Goal: Task Accomplishment & Management: Use online tool/utility

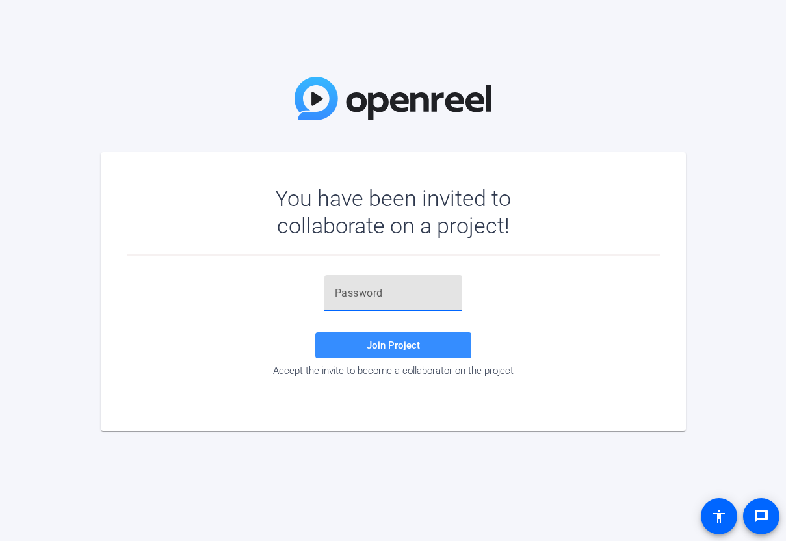
click at [380, 291] on input "text" at bounding box center [393, 293] width 117 height 16
paste input "xxo4CK"
type input "xxo4CK"
click at [387, 343] on span "Join Project" at bounding box center [393, 345] width 53 height 12
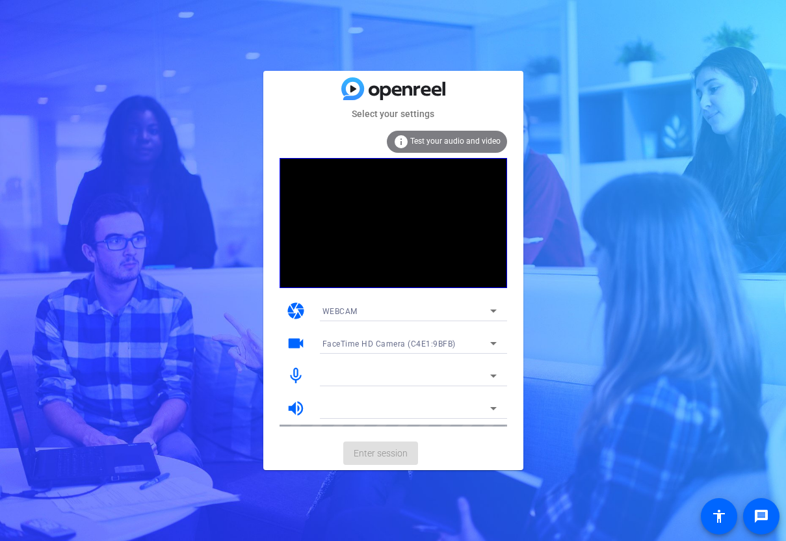
click at [431, 139] on span "Test your audio and video" at bounding box center [455, 141] width 90 height 9
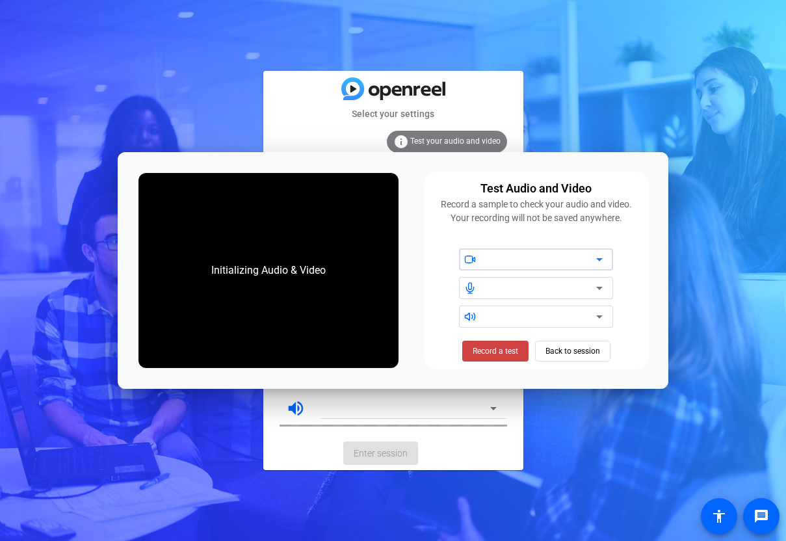
click at [603, 259] on icon at bounding box center [600, 260] width 16 height 16
click at [599, 258] on icon at bounding box center [600, 260] width 16 height 16
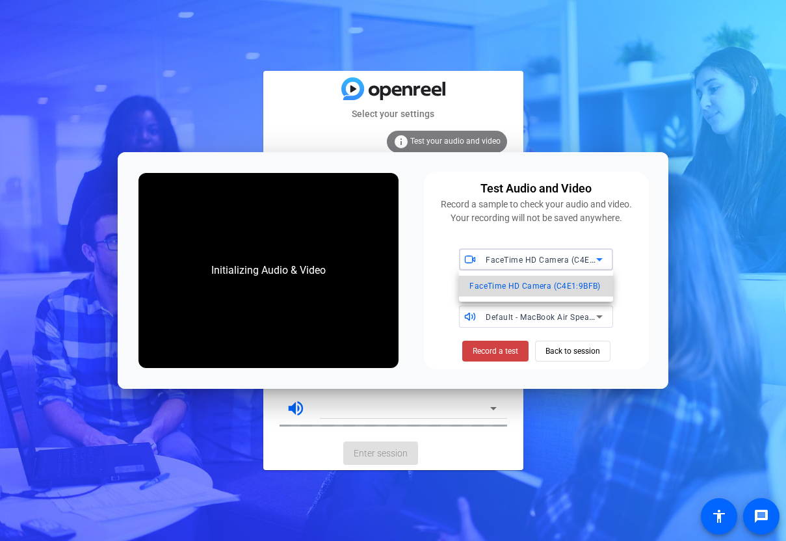
click at [569, 283] on span "FaceTime HD Camera (C4E1:9BFB)" at bounding box center [534, 286] width 131 height 16
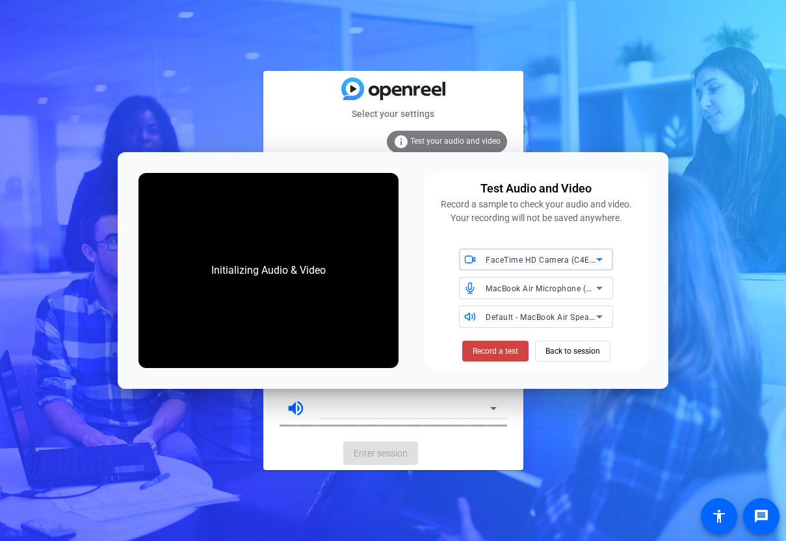
click at [599, 288] on icon at bounding box center [599, 288] width 7 height 3
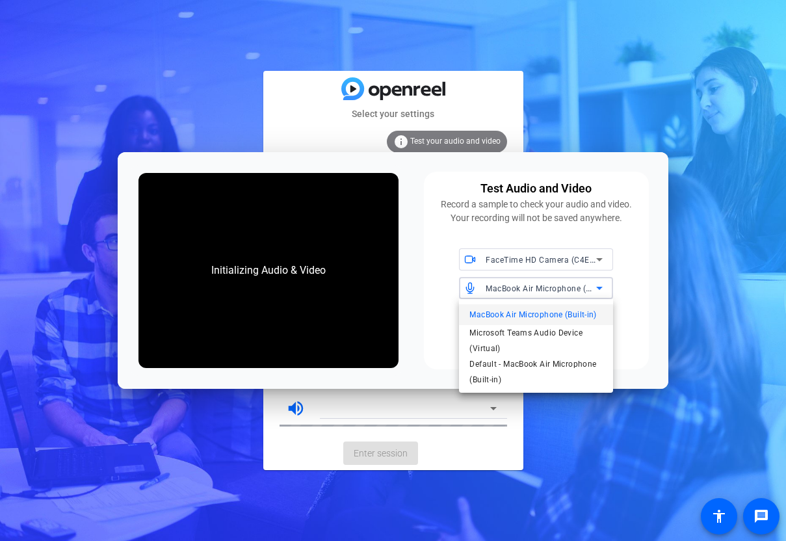
click at [570, 315] on span "MacBook Air Microphone (Built-in)" at bounding box center [532, 315] width 127 height 16
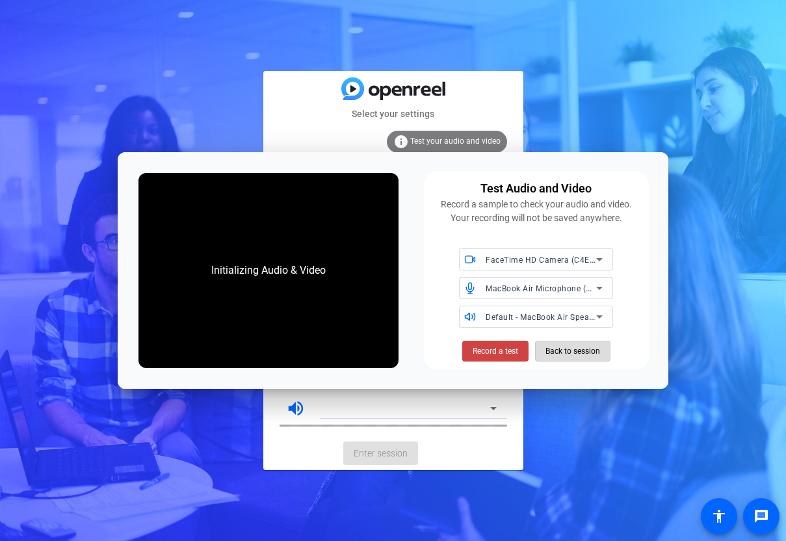
click at [576, 352] on span "Back to session" at bounding box center [572, 351] width 55 height 25
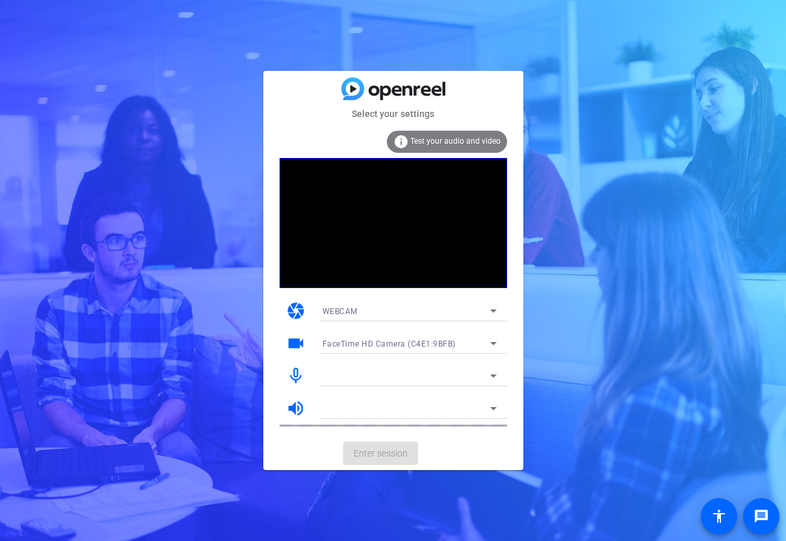
click at [432, 307] on div "WEBCAM" at bounding box center [406, 311] width 168 height 16
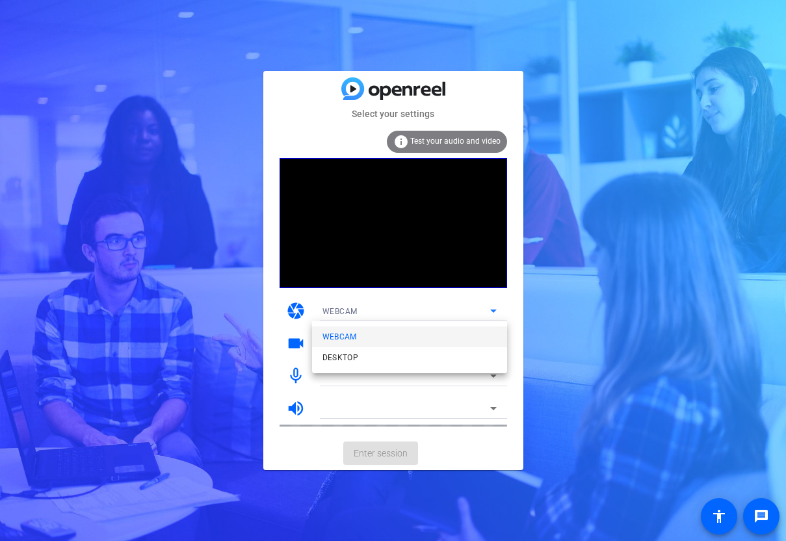
click at [432, 307] on div at bounding box center [393, 270] width 786 height 541
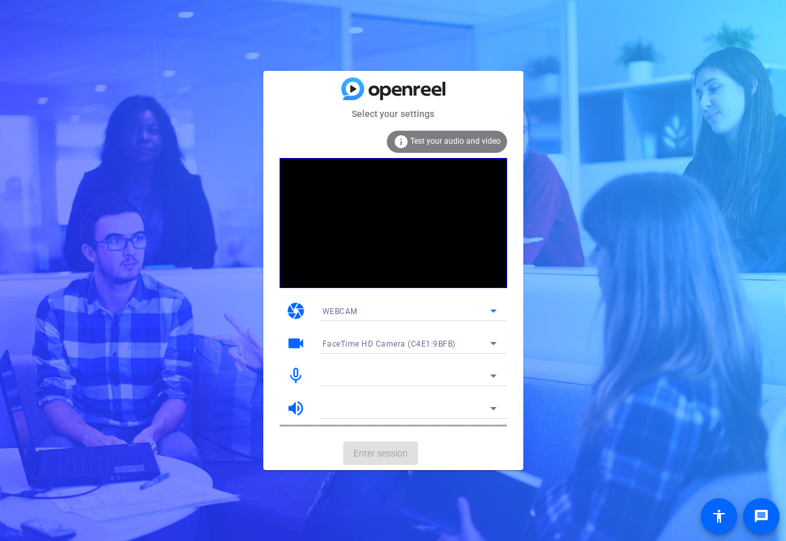
click at [493, 309] on icon at bounding box center [494, 311] width 16 height 16
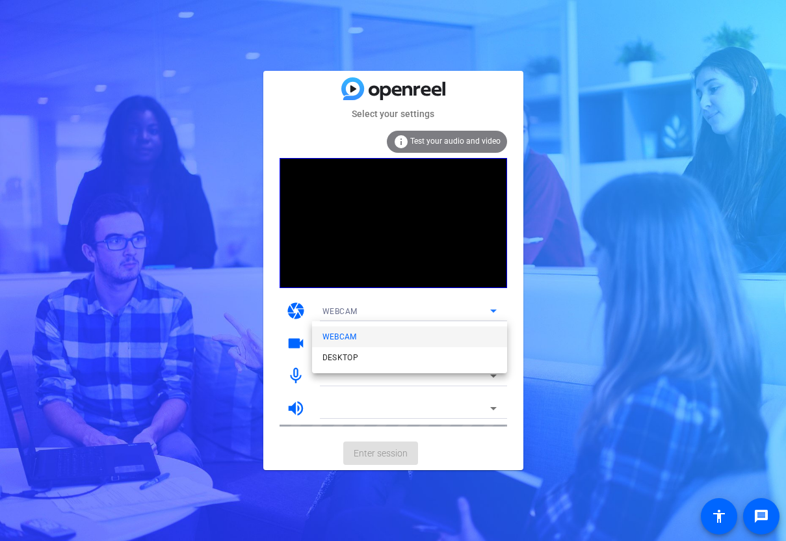
click at [417, 329] on mat-option "WEBCAM" at bounding box center [409, 336] width 195 height 21
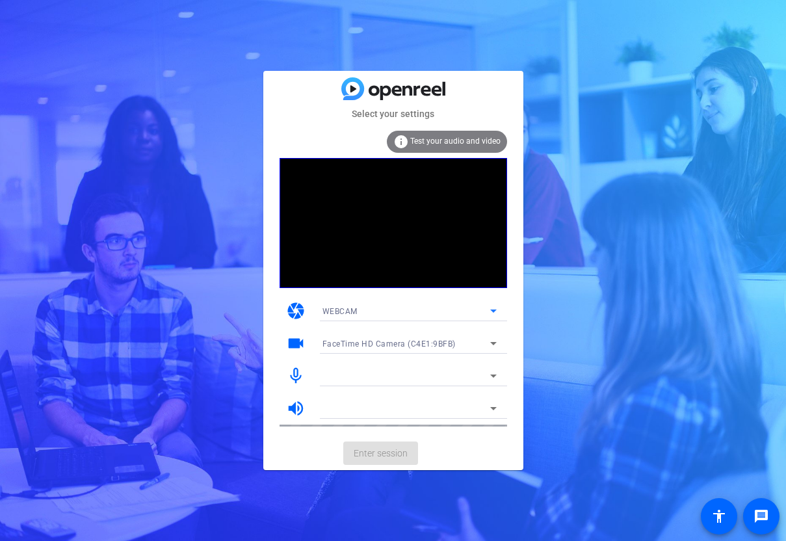
click at [405, 376] on div at bounding box center [406, 376] width 168 height 16
click at [391, 447] on mat-card-actions "Enter session" at bounding box center [393, 453] width 260 height 34
click at [471, 141] on span "Test your audio and video" at bounding box center [455, 141] width 90 height 9
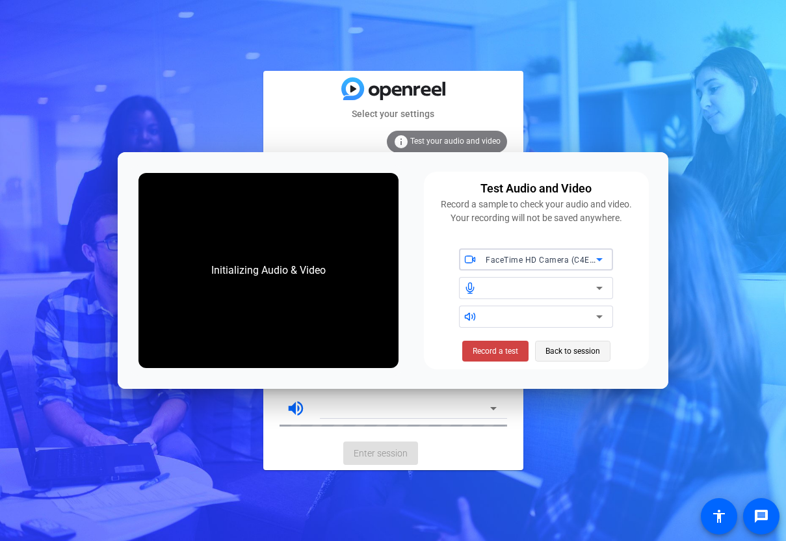
click at [561, 351] on span "Back to session" at bounding box center [572, 351] width 55 height 25
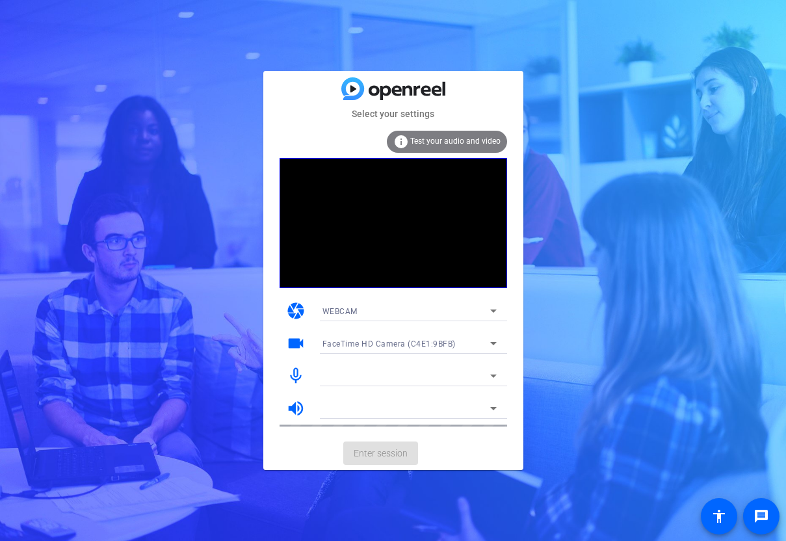
click at [374, 453] on mat-card-actions "Enter session" at bounding box center [393, 453] width 260 height 34
click at [465, 342] on div "FaceTime HD Camera (C4E1:9BFB)" at bounding box center [406, 343] width 168 height 16
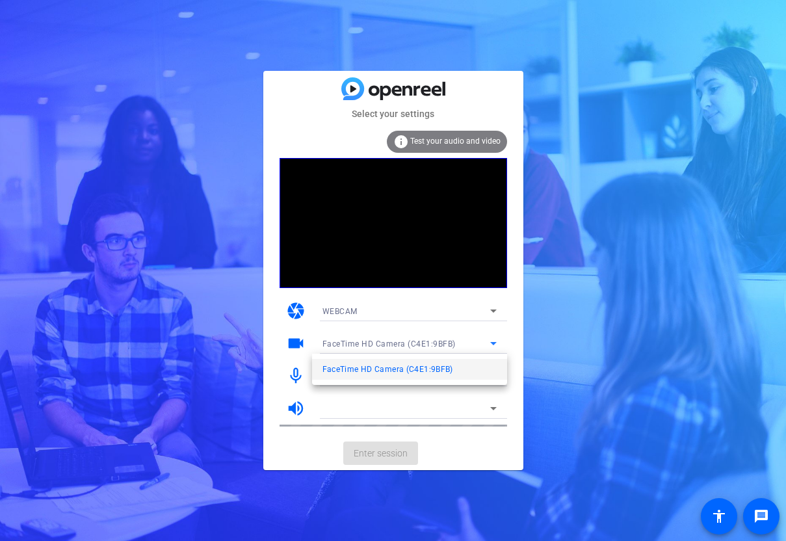
click at [426, 372] on span "FaceTime HD Camera (C4E1:9BFB)" at bounding box center [387, 369] width 131 height 16
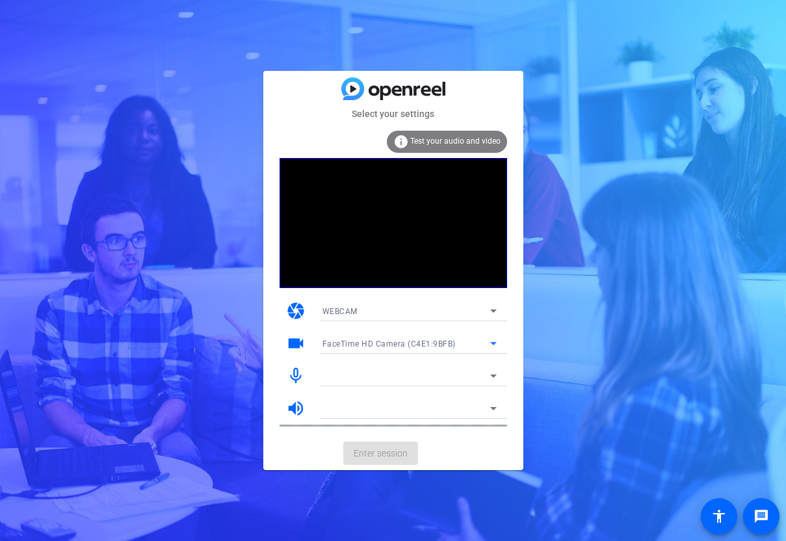
click at [493, 311] on icon at bounding box center [493, 310] width 7 height 3
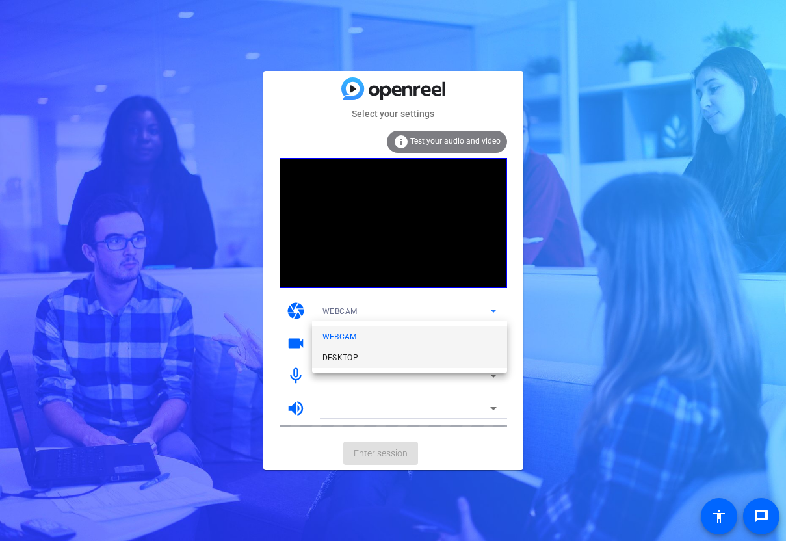
click at [437, 358] on mat-option "DESKTOP" at bounding box center [409, 357] width 195 height 21
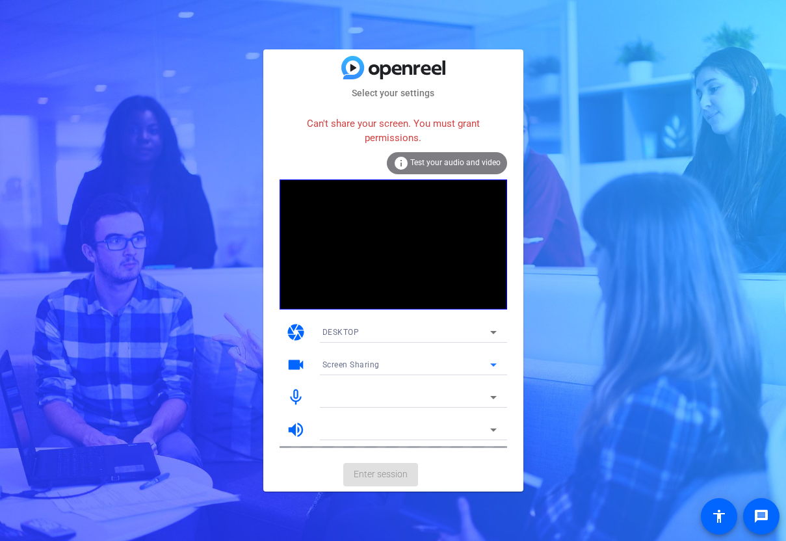
click at [480, 363] on div "Screen Sharing" at bounding box center [406, 364] width 168 height 16
click at [494, 365] on div at bounding box center [393, 270] width 786 height 541
click at [494, 365] on icon at bounding box center [494, 365] width 16 height 16
click at [494, 365] on div at bounding box center [393, 270] width 786 height 541
click at [389, 395] on div at bounding box center [406, 397] width 168 height 16
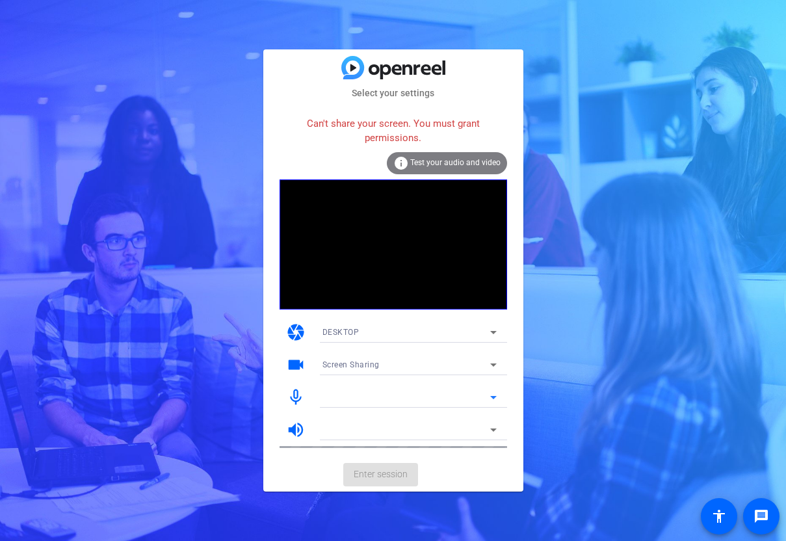
click at [389, 395] on div at bounding box center [406, 397] width 168 height 16
click at [493, 395] on icon at bounding box center [494, 397] width 16 height 16
click at [428, 153] on div "info Test your audio and video" at bounding box center [447, 163] width 120 height 22
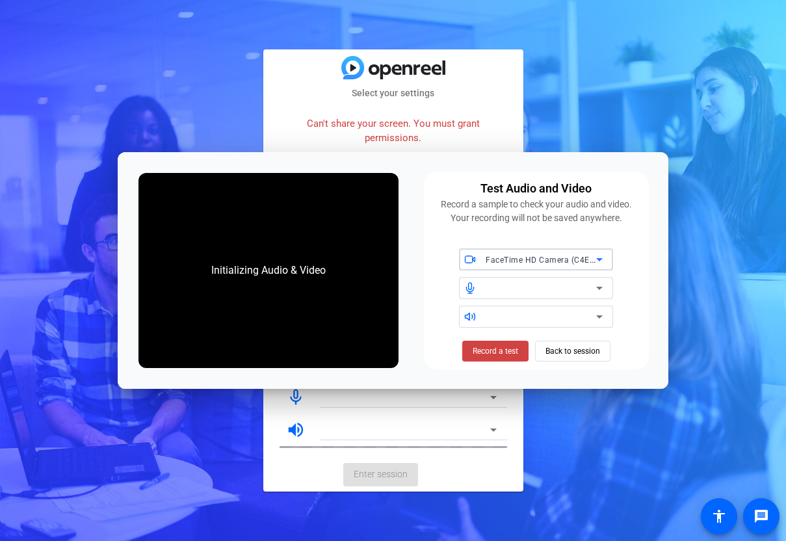
click at [602, 258] on icon at bounding box center [599, 259] width 7 height 3
click at [565, 293] on span "FaceTime HD Camera (C4E1:9BFB)" at bounding box center [534, 286] width 131 height 16
click at [602, 315] on icon at bounding box center [600, 317] width 16 height 16
click at [586, 315] on div at bounding box center [541, 317] width 111 height 16
click at [594, 280] on mat-select at bounding box center [544, 288] width 117 height 16
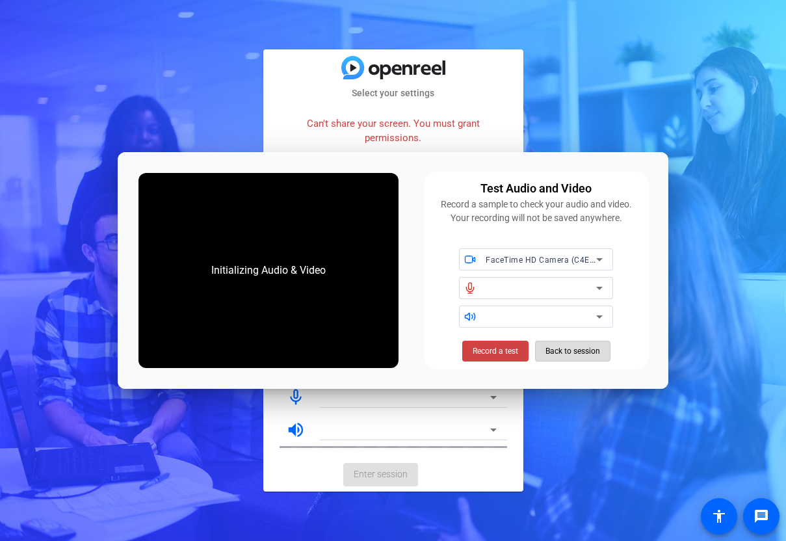
click at [566, 354] on span "Back to session" at bounding box center [572, 351] width 55 height 25
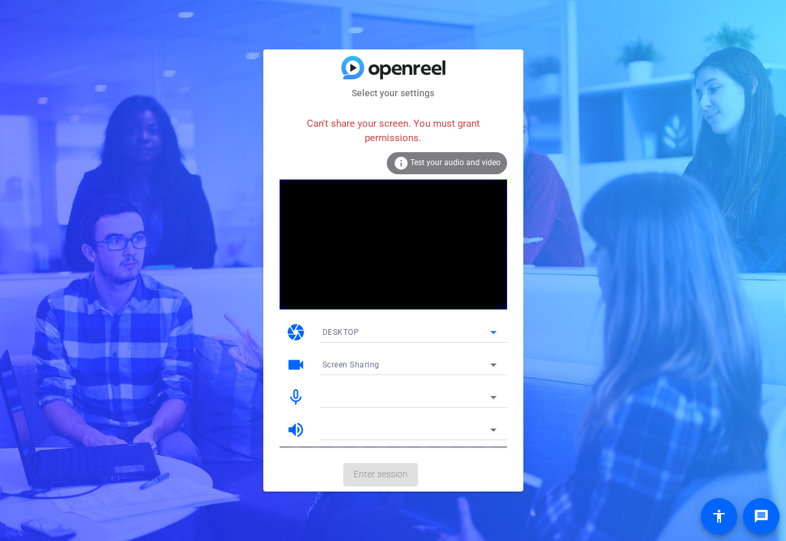
click at [495, 331] on icon at bounding box center [493, 332] width 7 height 3
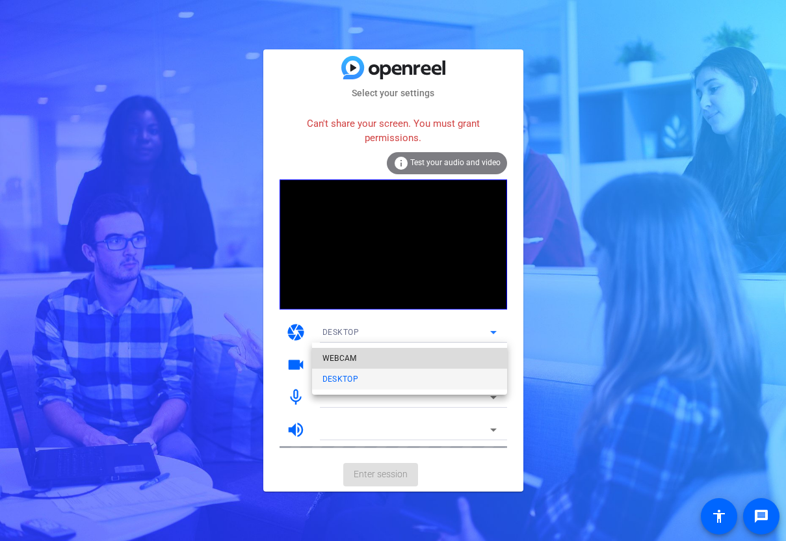
click at [458, 360] on mat-option "WEBCAM" at bounding box center [409, 358] width 195 height 21
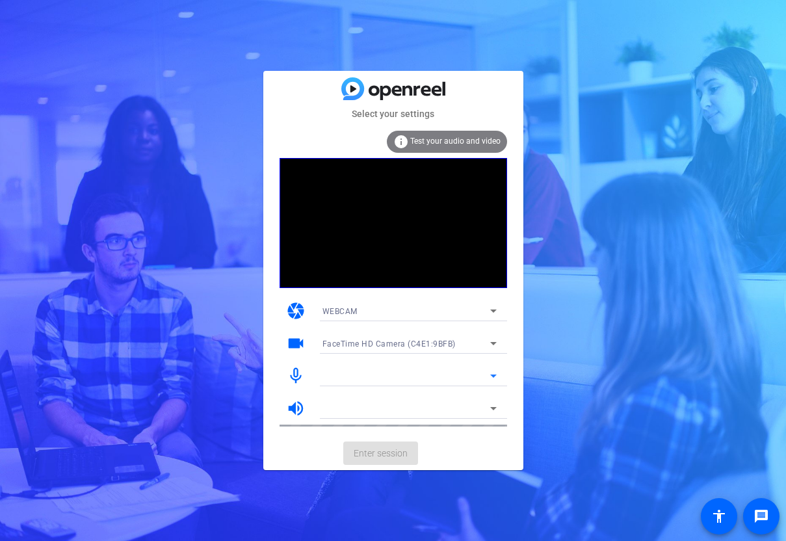
click at [494, 376] on icon at bounding box center [493, 375] width 7 height 3
click at [493, 408] on icon at bounding box center [493, 408] width 7 height 3
click at [396, 452] on mat-card-actions "Enter session" at bounding box center [393, 453] width 260 height 34
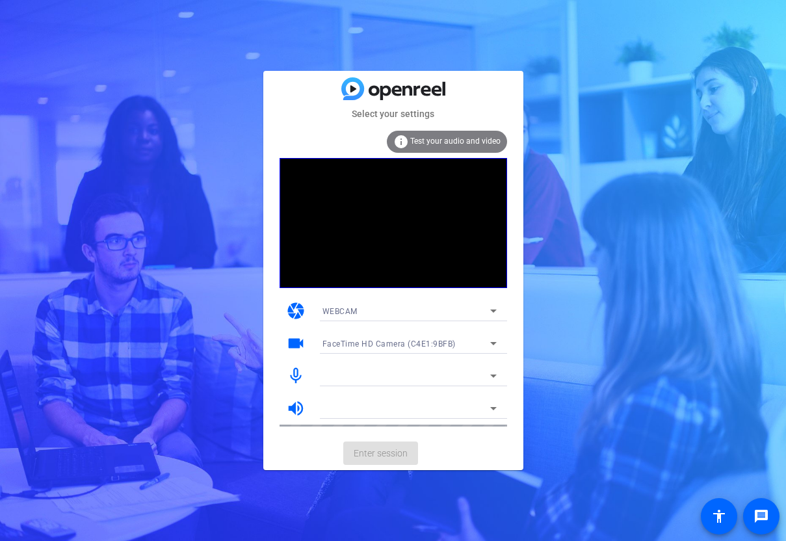
click at [376, 455] on mat-card-actions "Enter session" at bounding box center [393, 453] width 260 height 34
click at [352, 88] on img at bounding box center [393, 88] width 104 height 23
click at [495, 311] on icon at bounding box center [493, 310] width 7 height 3
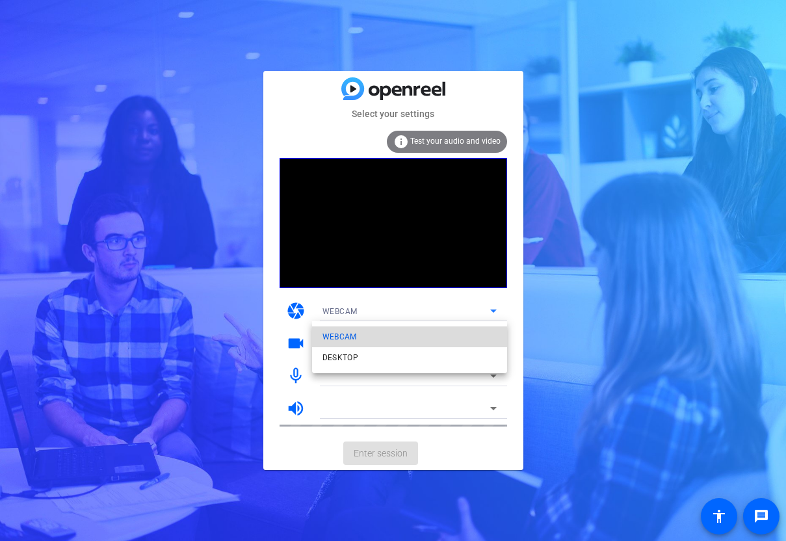
click at [467, 334] on mat-option "WEBCAM" at bounding box center [409, 336] width 195 height 21
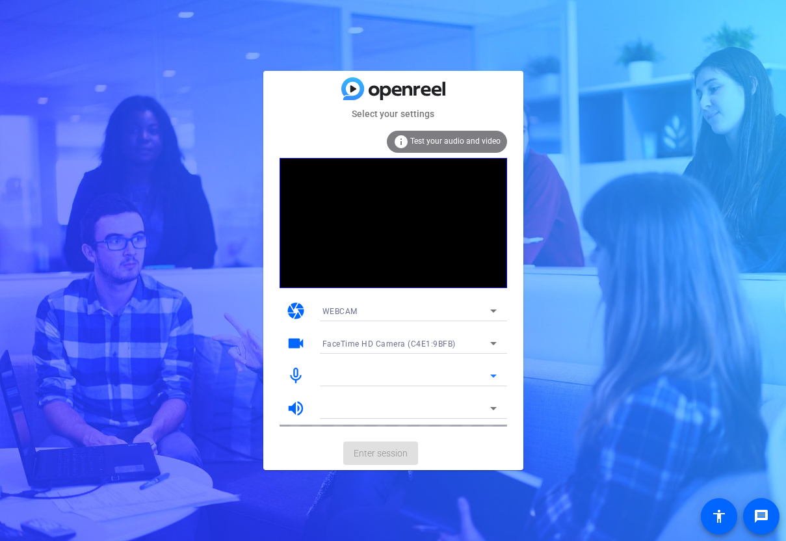
click at [493, 378] on icon at bounding box center [494, 376] width 16 height 16
click at [463, 137] on span "Test your audio and video" at bounding box center [455, 141] width 90 height 9
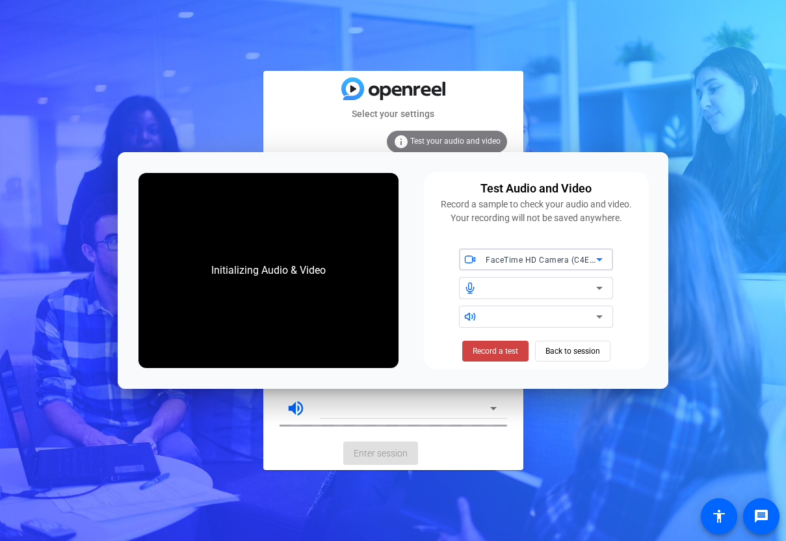
click at [601, 259] on icon at bounding box center [599, 259] width 7 height 3
click at [581, 281] on span "FaceTime HD Camera (C4E1:9BFB)" at bounding box center [534, 286] width 131 height 16
click at [599, 285] on icon at bounding box center [600, 288] width 16 height 16
click at [512, 346] on span "Record a test" at bounding box center [496, 351] width 46 height 12
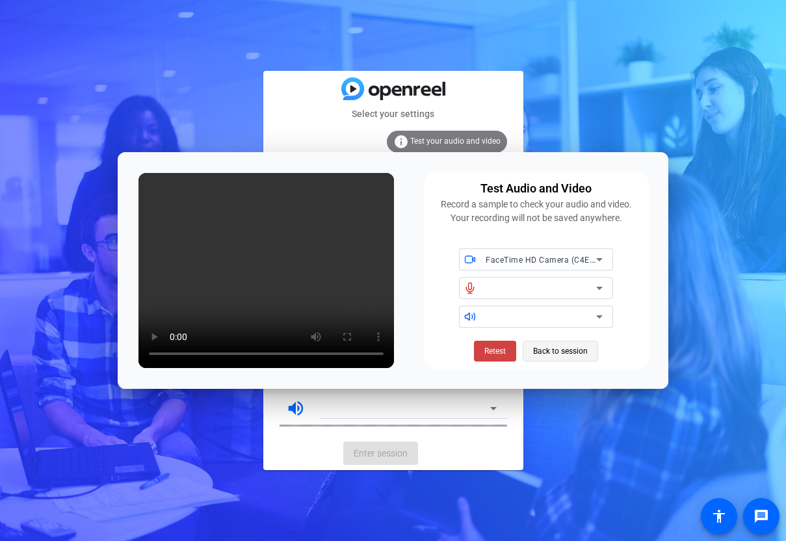
click at [552, 353] on span "Back to session" at bounding box center [560, 351] width 55 height 25
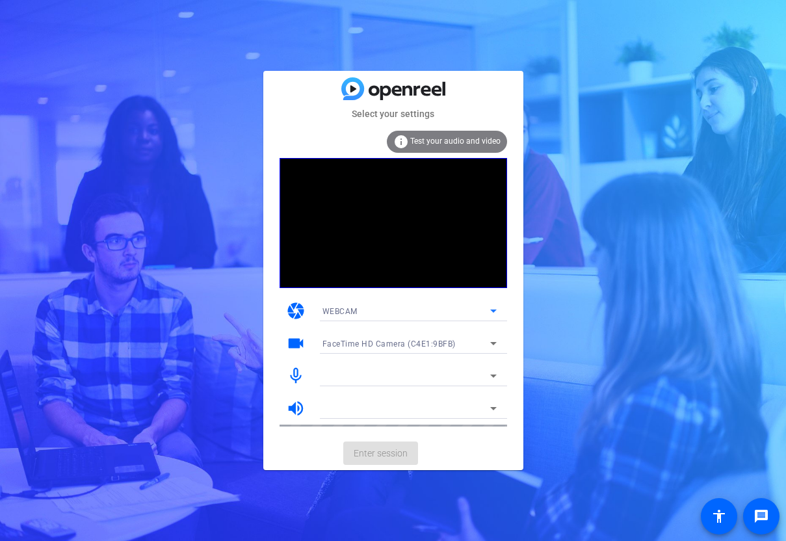
click at [495, 307] on icon at bounding box center [494, 311] width 16 height 16
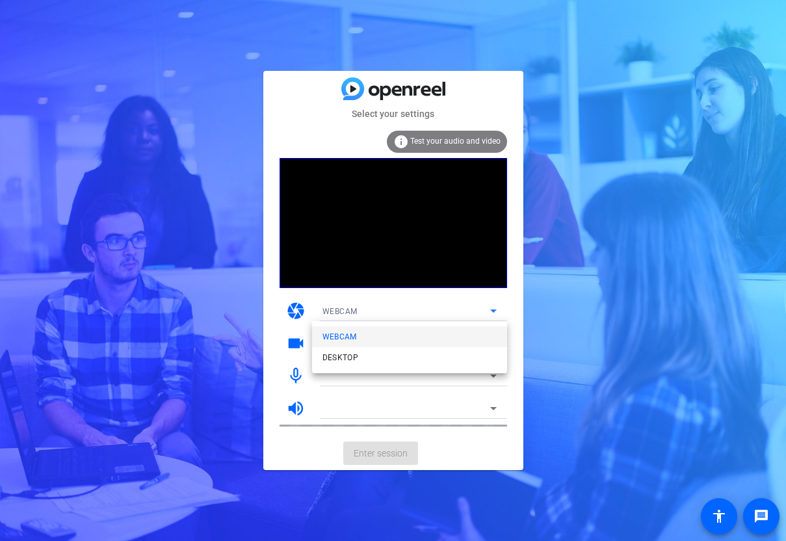
click at [495, 307] on div at bounding box center [393, 270] width 786 height 541
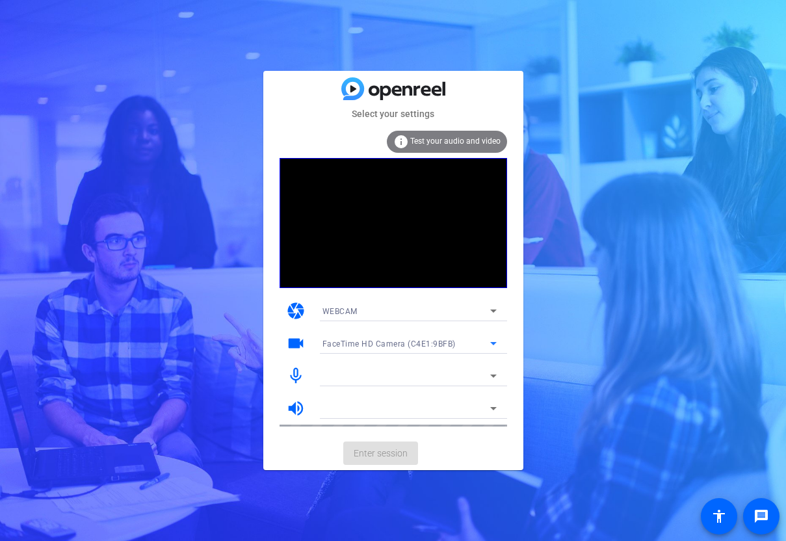
click at [494, 345] on icon at bounding box center [494, 343] width 16 height 16
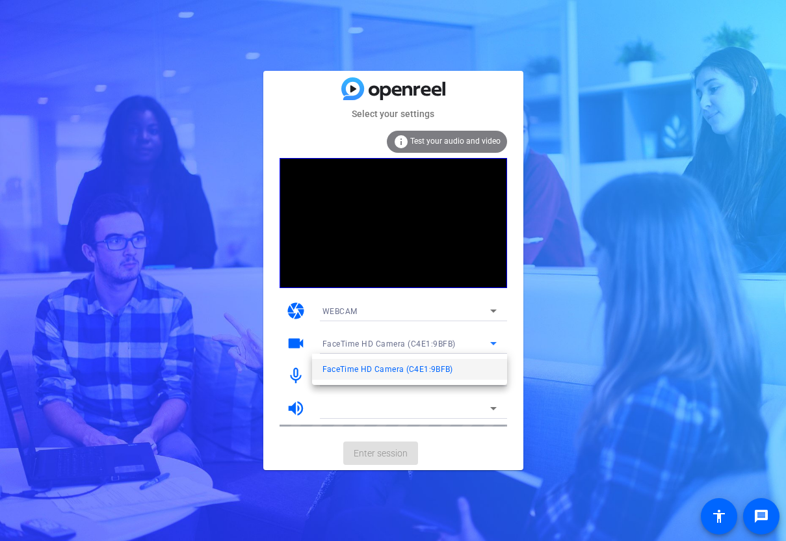
click at [467, 368] on mat-option "FaceTime HD Camera (C4E1:9BFB)" at bounding box center [409, 369] width 195 height 21
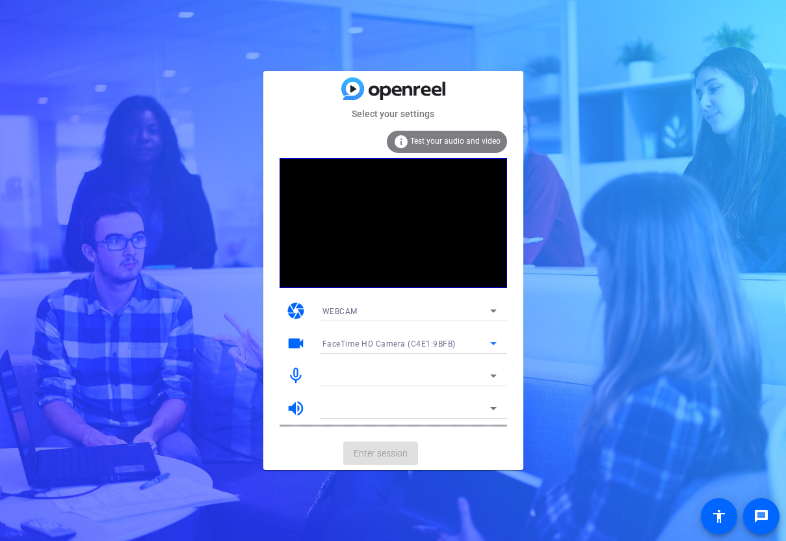
click at [494, 377] on icon at bounding box center [494, 376] width 16 height 16
click at [495, 408] on icon at bounding box center [493, 408] width 7 height 3
click at [395, 452] on mat-card-actions "Enter session" at bounding box center [393, 453] width 260 height 34
click at [463, 342] on div "FaceTime HD Camera (C4E1:9BFB)" at bounding box center [406, 343] width 168 height 16
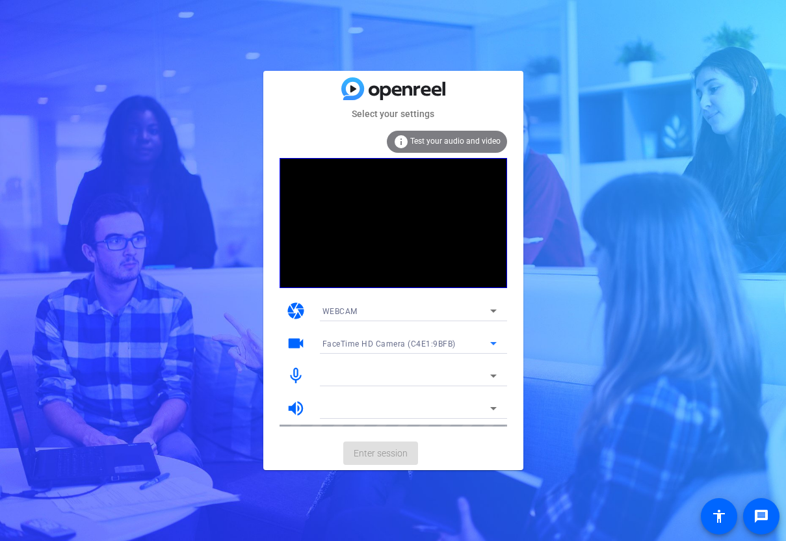
click at [462, 371] on div at bounding box center [406, 376] width 168 height 16
click at [462, 402] on div at bounding box center [406, 408] width 168 height 16
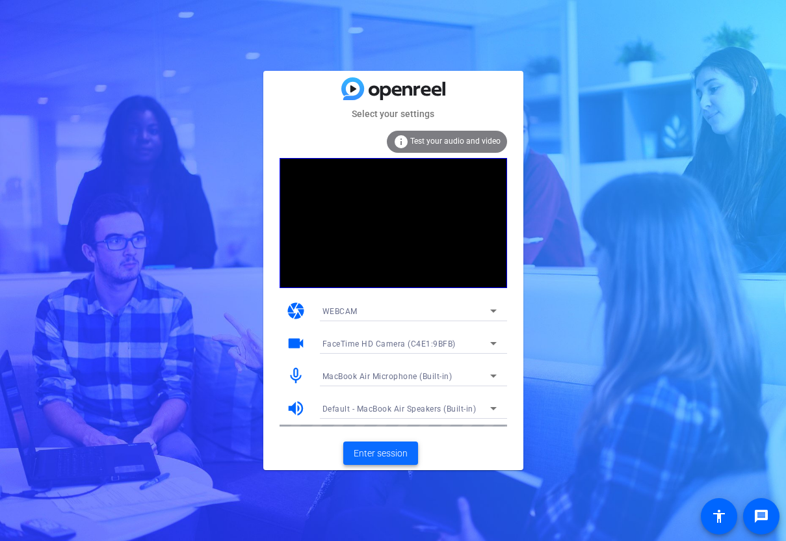
click at [385, 458] on span "Enter session" at bounding box center [381, 454] width 54 height 14
